Goal: Task Accomplishment & Management: Use online tool/utility

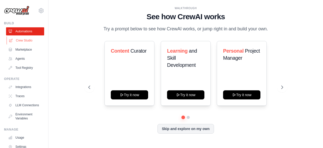
click at [30, 42] on link "Crew Studio" at bounding box center [26, 40] width 38 height 8
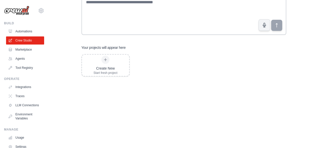
scroll to position [4, 0]
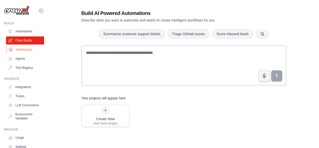
click at [28, 50] on link "Marketplace" at bounding box center [26, 49] width 38 height 8
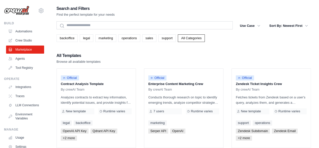
click at [30, 39] on link "Crew Studio" at bounding box center [25, 40] width 38 height 8
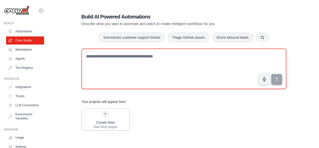
click at [125, 59] on textarea at bounding box center [184, 68] width 205 height 40
type textarea "**********"
drag, startPoint x: 125, startPoint y: 59, endPoint x: 72, endPoint y: 59, distance: 53.3
click at [72, 59] on div "**********" at bounding box center [184, 101] width 255 height 192
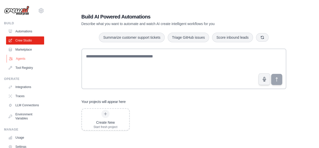
click at [23, 60] on link "Agents" at bounding box center [26, 59] width 38 height 8
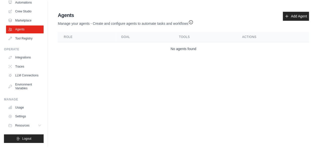
scroll to position [33, 0]
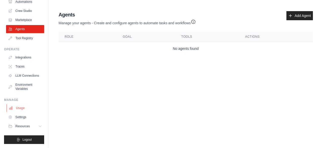
click at [26, 110] on link "Usage" at bounding box center [26, 108] width 38 height 8
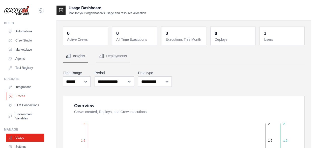
scroll to position [33, 0]
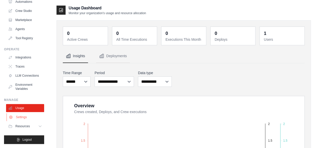
click at [24, 120] on link "Settings" at bounding box center [26, 117] width 38 height 8
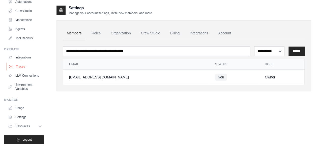
scroll to position [33, 0]
click at [39, 127] on icon at bounding box center [40, 125] width 3 height 1
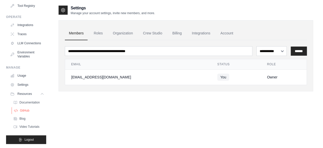
scroll to position [0, 0]
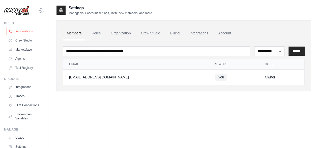
click at [25, 30] on link "Automations" at bounding box center [26, 31] width 38 height 8
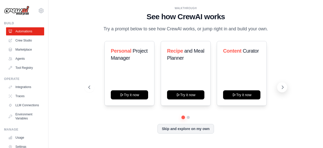
click at [283, 88] on icon at bounding box center [282, 87] width 5 height 5
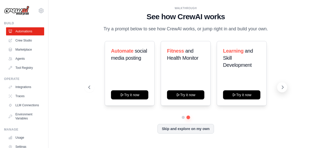
click at [283, 88] on icon at bounding box center [282, 87] width 5 height 5
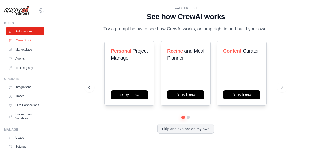
click at [26, 40] on link "Crew Studio" at bounding box center [26, 40] width 38 height 8
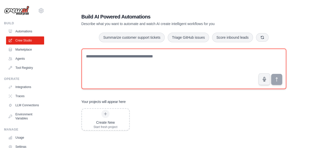
click at [174, 65] on textarea at bounding box center [184, 68] width 205 height 40
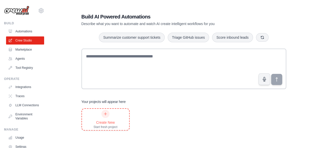
click at [108, 124] on div "Create New" at bounding box center [106, 122] width 24 height 5
click at [24, 47] on link "Marketplace" at bounding box center [26, 49] width 38 height 8
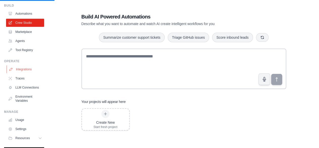
scroll to position [33, 0]
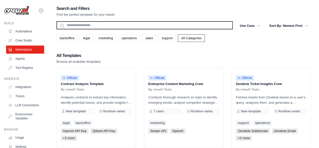
click at [134, 24] on input "text" at bounding box center [145, 25] width 177 height 8
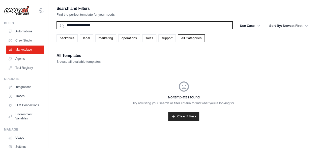
type input "**********"
click at [56, 29] on button "Search" at bounding box center [56, 29] width 0 height 0
drag, startPoint x: 120, startPoint y: 27, endPoint x: 40, endPoint y: 28, distance: 80.3
click at [40, 28] on div "minhtc900@gmail.com Settings Build Automations Crew Studio" at bounding box center [159, 79] width 319 height 158
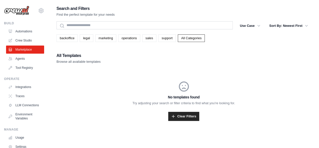
click at [242, 61] on div "All Templates Browse all available templates" at bounding box center [184, 58] width 255 height 12
click at [192, 36] on link "All Categories" at bounding box center [191, 38] width 27 height 8
click at [191, 38] on link "All Categories" at bounding box center [191, 38] width 27 height 8
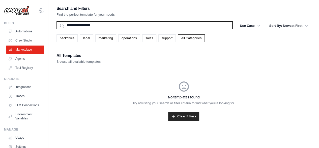
click at [123, 22] on input "**********" at bounding box center [145, 25] width 177 height 8
click at [56, 29] on button "Search" at bounding box center [56, 29] width 0 height 0
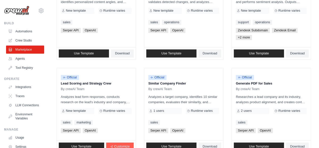
scroll to position [303, 0]
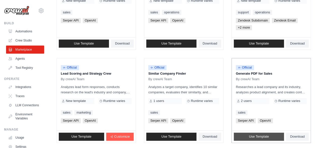
click at [253, 137] on span "Use Template" at bounding box center [259, 136] width 20 height 4
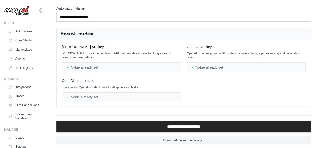
scroll to position [27, 0]
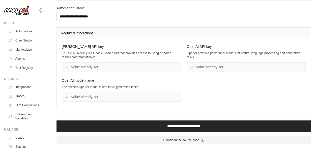
click at [228, 67] on div "Value already set" at bounding box center [246, 67] width 119 height 10
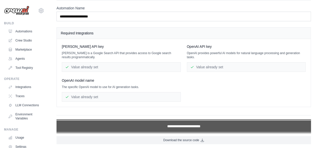
click at [197, 126] on input "**********" at bounding box center [184, 126] width 255 height 12
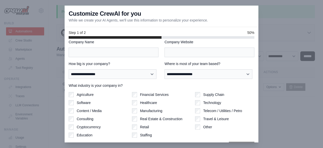
scroll to position [41, 0]
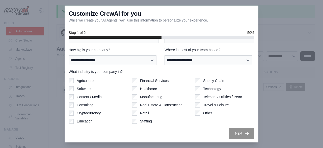
click at [273, 27] on div at bounding box center [161, 74] width 323 height 148
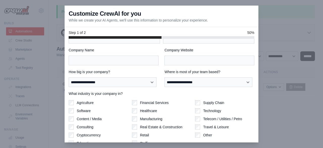
scroll to position [0, 0]
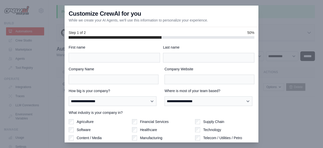
drag, startPoint x: 244, startPoint y: 10, endPoint x: 189, endPoint y: 7, distance: 55.6
click at [244, 10] on div "Customize CrewAI for you While we create your AI Agents, we'll use this informa…" at bounding box center [162, 16] width 194 height 21
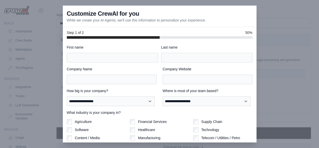
scroll to position [27, 0]
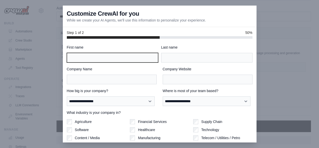
click at [98, 55] on input "First name" at bounding box center [112, 58] width 91 height 10
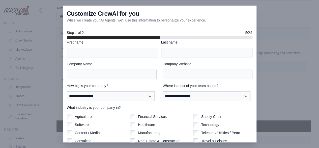
scroll to position [0, 0]
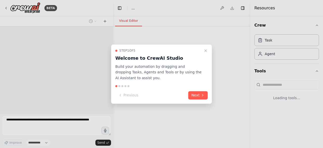
select select "****"
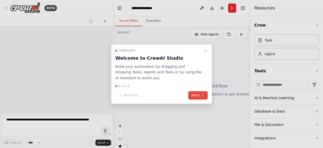
click at [200, 95] on button "Next" at bounding box center [197, 95] width 19 height 8
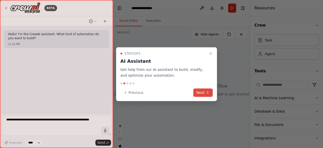
click at [205, 96] on button "Next" at bounding box center [202, 92] width 19 height 8
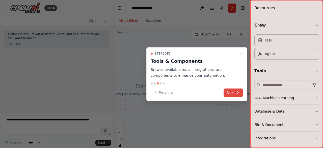
click at [232, 91] on button "Next" at bounding box center [233, 92] width 19 height 8
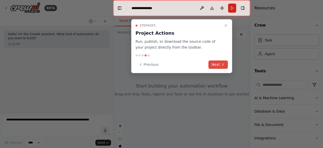
click at [220, 65] on button "Next" at bounding box center [218, 64] width 19 height 8
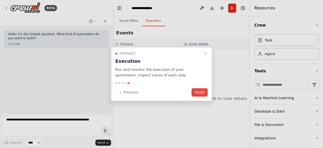
click at [206, 91] on button "Finish" at bounding box center [200, 92] width 16 height 8
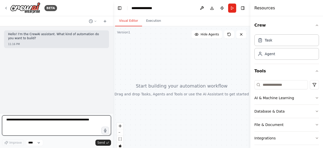
click at [82, 120] on textarea at bounding box center [56, 125] width 109 height 20
click at [73, 120] on textarea "**********" at bounding box center [56, 125] width 109 height 20
click at [78, 119] on textarea "**********" at bounding box center [56, 125] width 109 height 20
click at [72, 130] on textarea "**********" at bounding box center [56, 125] width 109 height 20
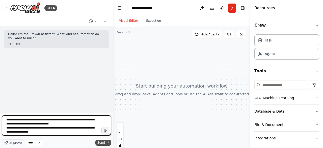
type textarea "**********"
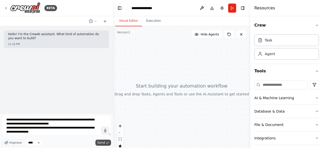
click at [103, 144] on span "Send" at bounding box center [101, 142] width 8 height 4
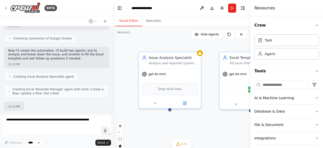
scroll to position [186, 0]
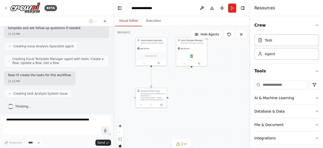
drag, startPoint x: 207, startPoint y: 118, endPoint x: 175, endPoint y: 78, distance: 51.5
click at [175, 78] on div ".deletable-edge-delete-btn { width: 20px; height: 20px; border: 0px solid #ffff…" at bounding box center [181, 89] width 137 height 126
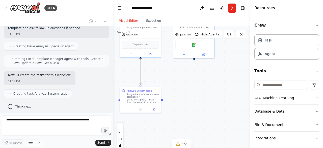
scroll to position [199, 0]
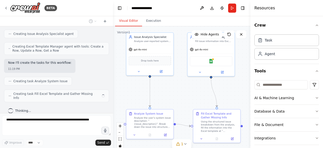
drag, startPoint x: 181, startPoint y: 84, endPoint x: 196, endPoint y: 106, distance: 26.8
click at [196, 106] on div ".deletable-edge-delete-btn { width: 20px; height: 20px; border: 0px solid #ffff…" at bounding box center [181, 89] width 137 height 126
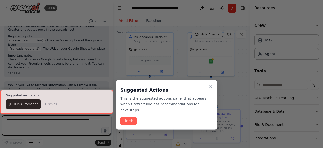
scroll to position [391, 0]
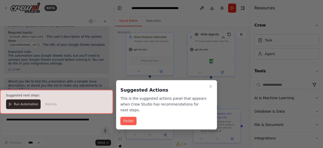
click at [23, 106] on div at bounding box center [56, 102] width 113 height 24
click at [129, 117] on button "Finish" at bounding box center [128, 121] width 16 height 8
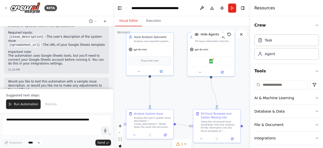
drag, startPoint x: 14, startPoint y: 104, endPoint x: 40, endPoint y: 104, distance: 26.3
click at [15, 104] on span "Run Automation" at bounding box center [26, 104] width 24 height 4
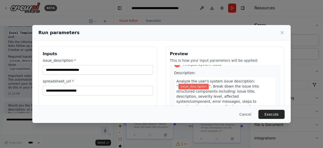
scroll to position [0, 0]
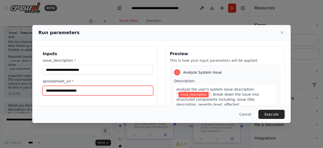
click at [109, 92] on input "spreadsheet_url *" at bounding box center [98, 91] width 111 height 10
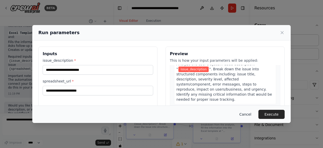
click at [248, 114] on button "Cancel" at bounding box center [246, 114] width 20 height 9
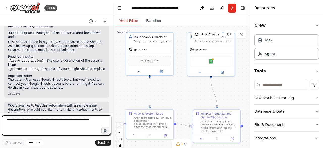
click at [68, 122] on textarea at bounding box center [56, 125] width 109 height 20
type textarea "**********"
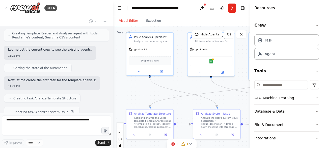
scroll to position [666, 0]
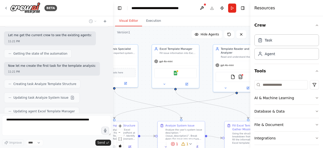
drag, startPoint x: 195, startPoint y: 104, endPoint x: 160, endPoint y: 116, distance: 37.5
click at [160, 116] on div ".deletable-edge-delete-btn { width: 20px; height: 20px; border: 0px solid #ffff…" at bounding box center [181, 89] width 137 height 126
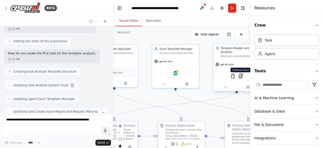
click at [241, 74] on img at bounding box center [240, 76] width 5 height 5
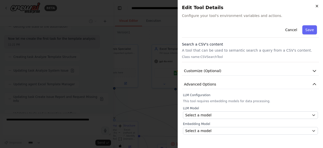
scroll to position [705, 0]
click at [316, 5] on icon "button" at bounding box center [317, 6] width 4 height 4
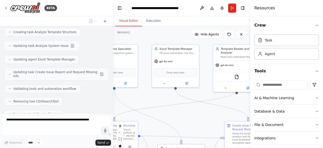
scroll to position [730, 0]
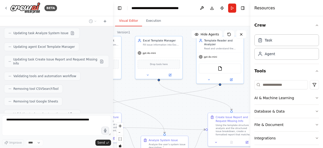
drag, startPoint x: 156, startPoint y: 97, endPoint x: 139, endPoint y: 89, distance: 18.6
click at [139, 89] on div ".deletable-edge-delete-btn { width: 20px; height: 20px; border: 0px solid #ffff…" at bounding box center [181, 89] width 137 height 126
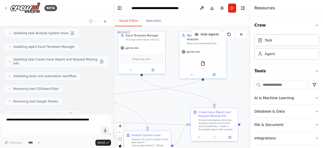
drag, startPoint x: 184, startPoint y: 109, endPoint x: 167, endPoint y: 104, distance: 17.9
click at [167, 104] on div ".deletable-edge-delete-btn { width: 20px; height: 20px; border: 0px solid #ffff…" at bounding box center [181, 89] width 137 height 126
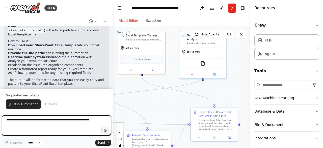
scroll to position [854, 0]
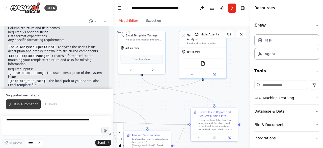
click at [26, 103] on span "Run Automation" at bounding box center [26, 104] width 24 height 4
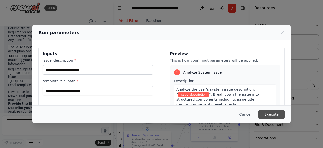
click at [274, 113] on button "Execute" at bounding box center [272, 114] width 26 height 9
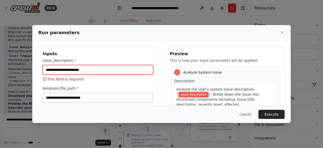
click at [112, 68] on input "issue_description *" at bounding box center [98, 70] width 111 height 10
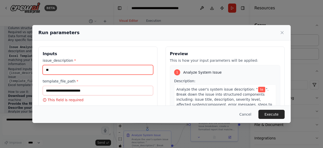
type input "*"
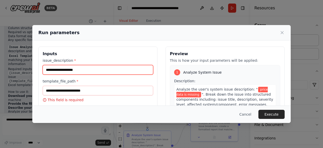
type input "**********"
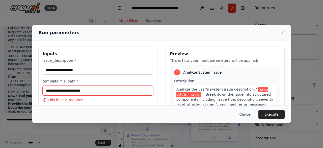
click at [113, 92] on input "template_file_path *" at bounding box center [98, 91] width 111 height 10
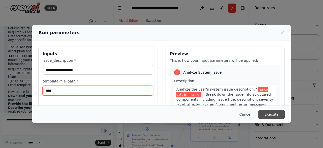
type input "****"
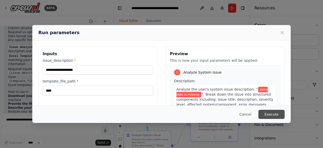
click at [269, 116] on button "Execute" at bounding box center [272, 114] width 26 height 9
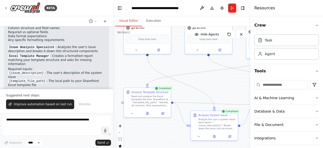
drag, startPoint x: 161, startPoint y: 107, endPoint x: 228, endPoint y: 87, distance: 69.8
click at [228, 87] on div ".deletable-edge-delete-btn { width: 20px; height: 20px; border: 0px solid #ffff…" at bounding box center [181, 89] width 137 height 126
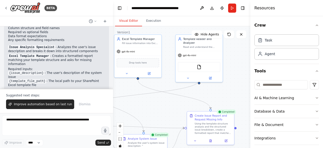
drag, startPoint x: 205, startPoint y: 92, endPoint x: 134, endPoint y: 109, distance: 72.5
click at [134, 109] on div ".deletable-edge-delete-btn { width: 20px; height: 20px; border: 0px solid #ffff…" at bounding box center [181, 89] width 137 height 126
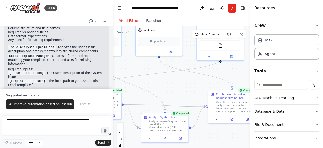
drag, startPoint x: 158, startPoint y: 110, endPoint x: 179, endPoint y: 88, distance: 30.9
click at [179, 88] on div ".deletable-edge-delete-btn { width: 20px; height: 20px; border: 0px solid #ffff…" at bounding box center [181, 89] width 137 height 126
click at [152, 22] on button "Execution" at bounding box center [153, 21] width 23 height 11
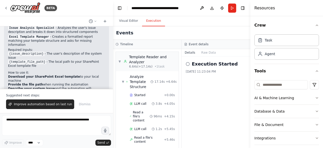
scroll to position [879, 0]
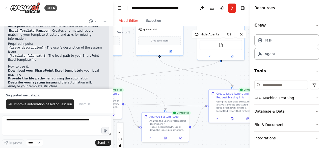
click at [131, 22] on button "Visual Editor" at bounding box center [128, 21] width 27 height 11
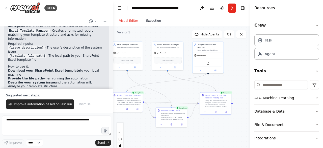
click at [157, 23] on button "Execution" at bounding box center [153, 21] width 23 height 11
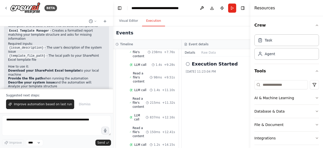
scroll to position [0, 0]
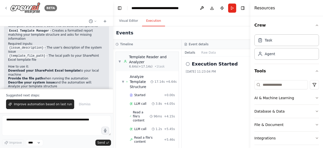
click at [8, 7] on div "BETA" at bounding box center [30, 7] width 53 height 11
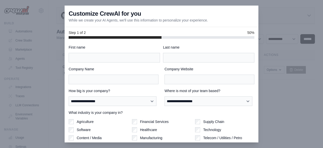
click at [281, 66] on div at bounding box center [161, 74] width 323 height 148
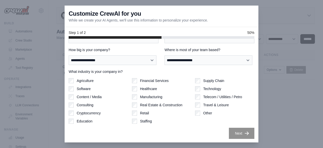
click at [302, 42] on div at bounding box center [161, 74] width 323 height 148
